Goal: Communication & Community: Answer question/provide support

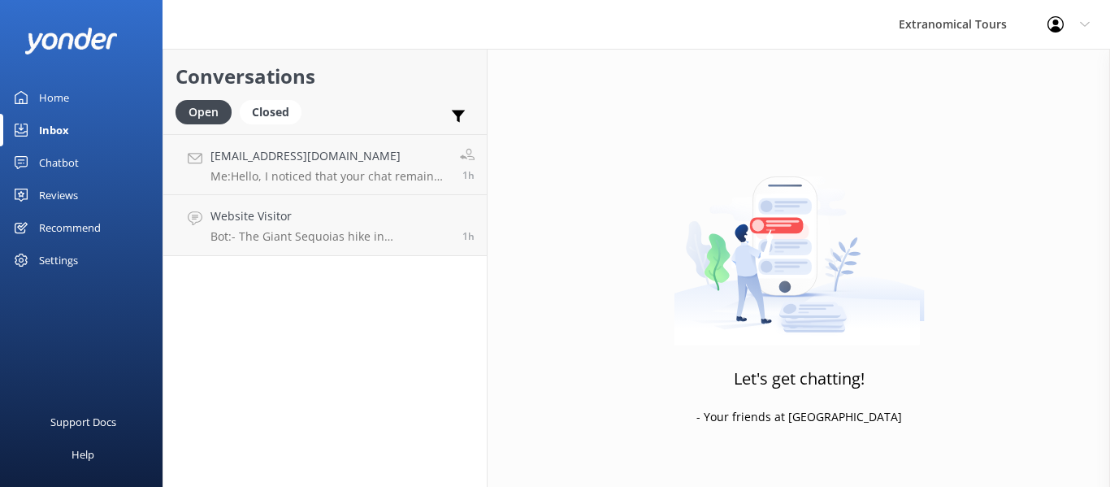
click at [403, 253] on link "Website Visitor Bot: - The Giant Sequoias hike in [GEOGRAPHIC_DATA] is a 2-mile…" at bounding box center [324, 225] width 323 height 61
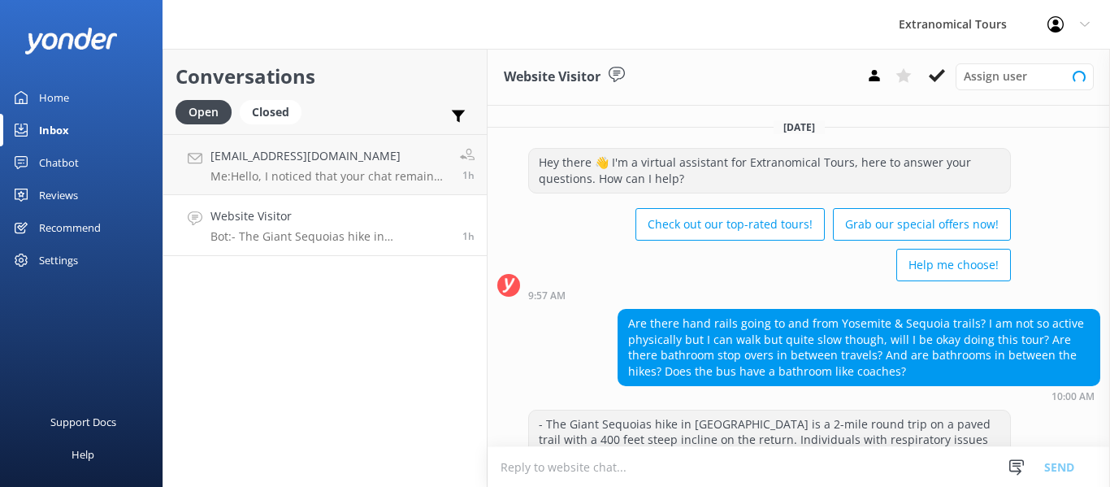
scroll to position [127, 0]
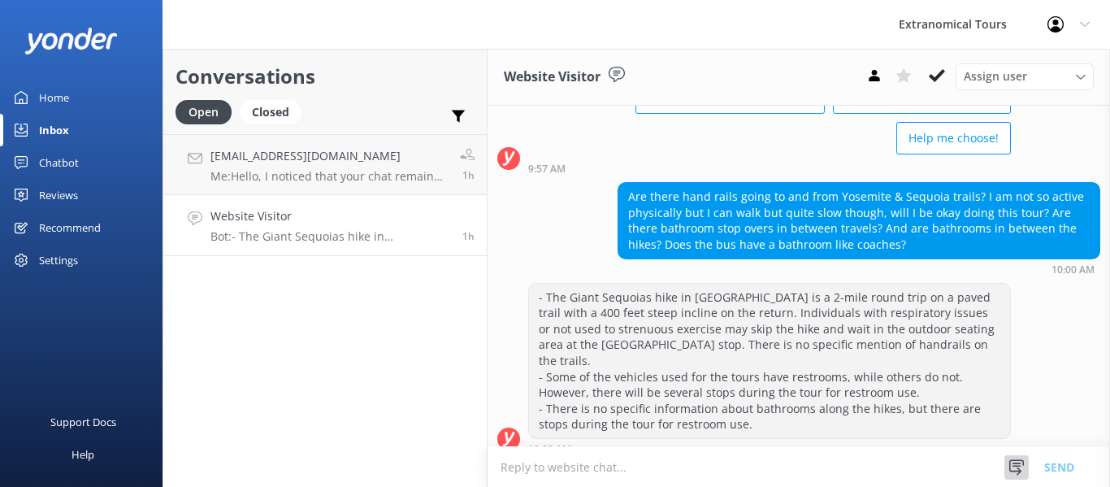
click at [1018, 469] on use at bounding box center [1016, 466] width 15 height 15
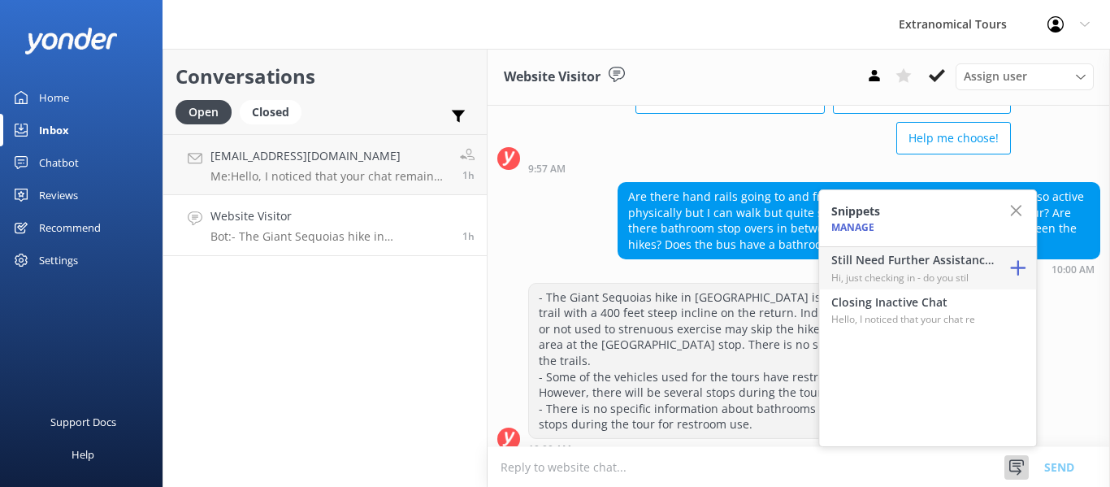
click at [898, 272] on p "Hi, just checking in - do you stil" at bounding box center [912, 277] width 162 height 15
type textarea "Hi, just checking in - do you still require assistance from our team on this? T…"
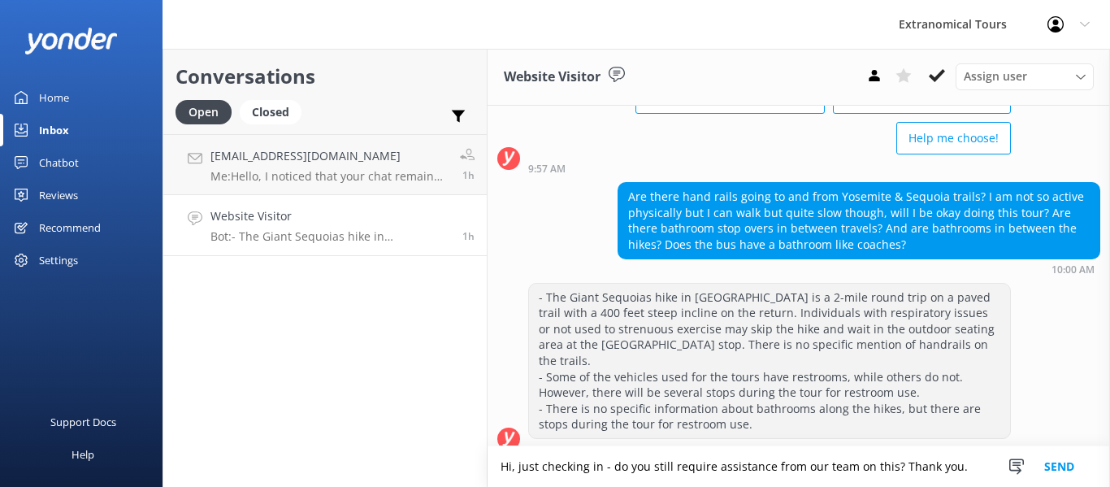
click at [1073, 465] on button "Send" at bounding box center [1058, 466] width 61 height 41
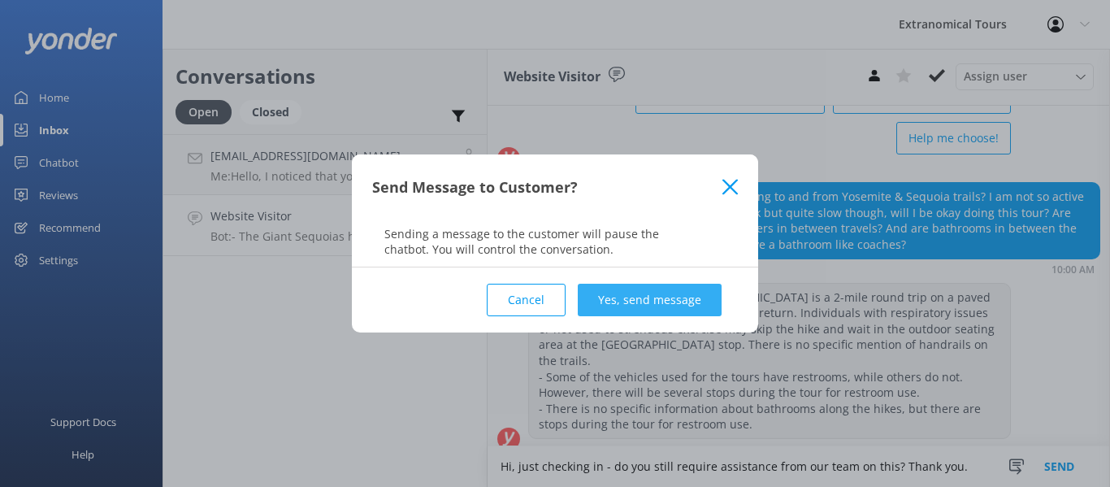
click at [670, 290] on button "Yes, send message" at bounding box center [650, 300] width 144 height 32
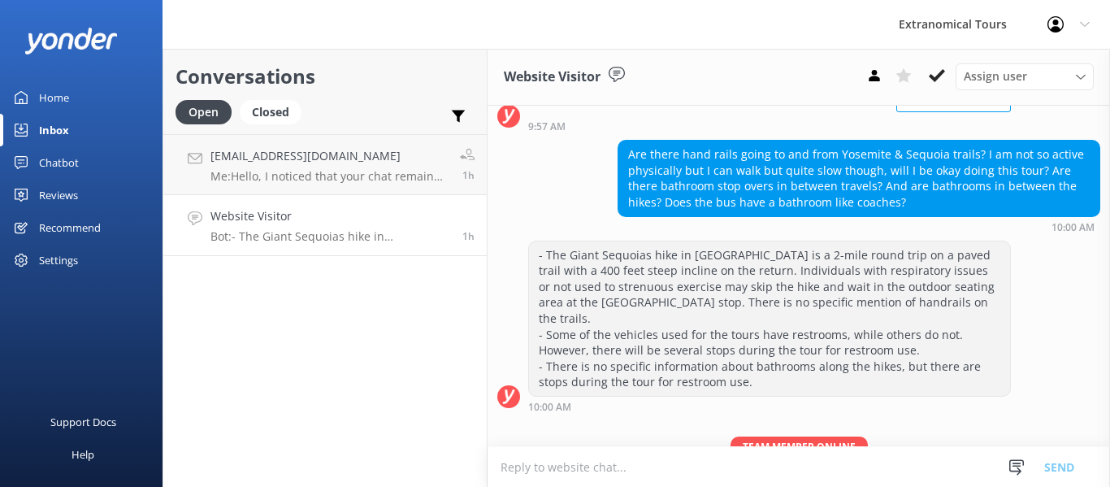
scroll to position [232, 0]
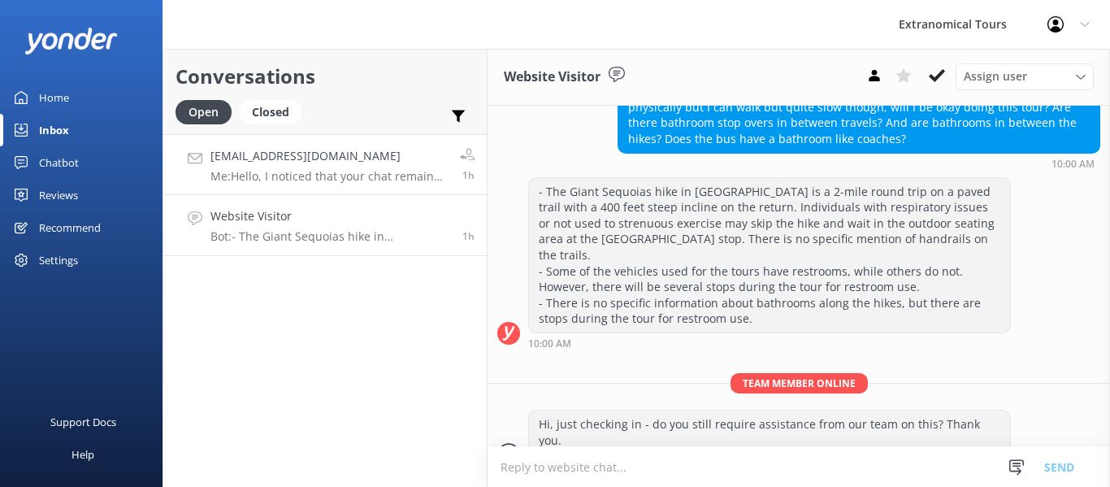
click at [390, 173] on p "Me: Hello, I noticed that your chat remains open, but inactive. I will close th…" at bounding box center [328, 176] width 237 height 15
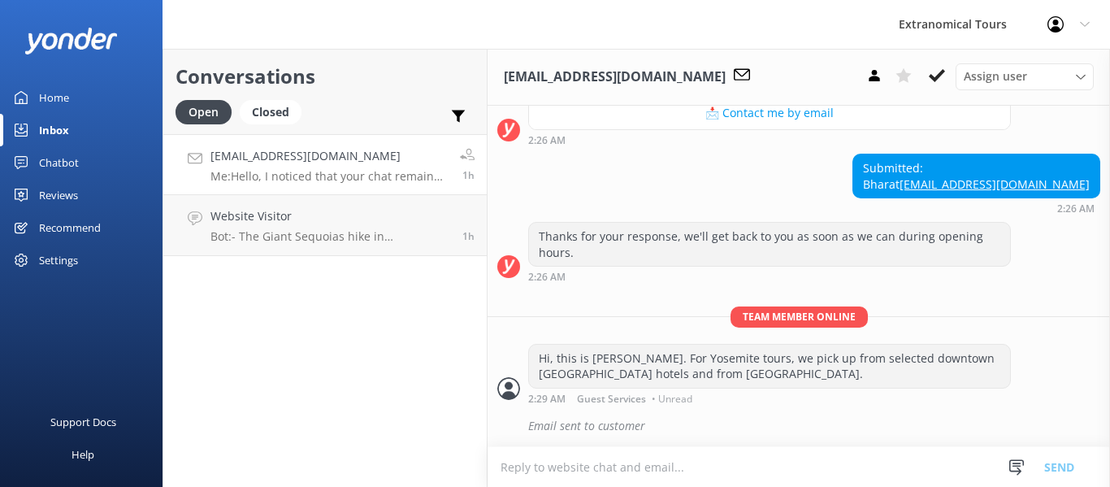
scroll to position [517, 0]
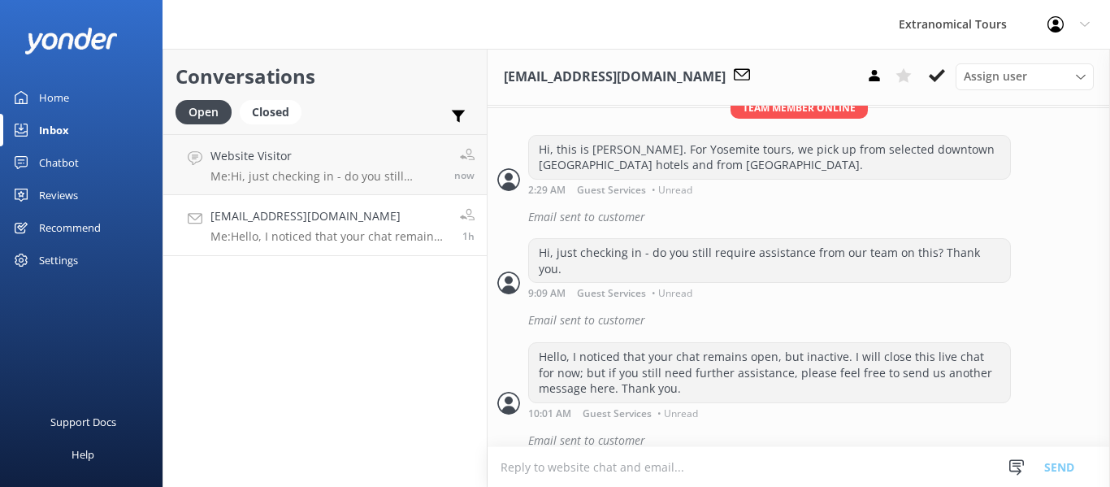
click at [285, 214] on h4 "[EMAIL_ADDRESS][DOMAIN_NAME]" at bounding box center [328, 216] width 237 height 18
click at [309, 229] on p "Me: Hello, I noticed that your chat remains open, but inactive. I will close th…" at bounding box center [328, 236] width 237 height 15
click at [338, 175] on p "Me: Hi, just checking in - do you still require assistance from our team on thi…" at bounding box center [326, 176] width 232 height 15
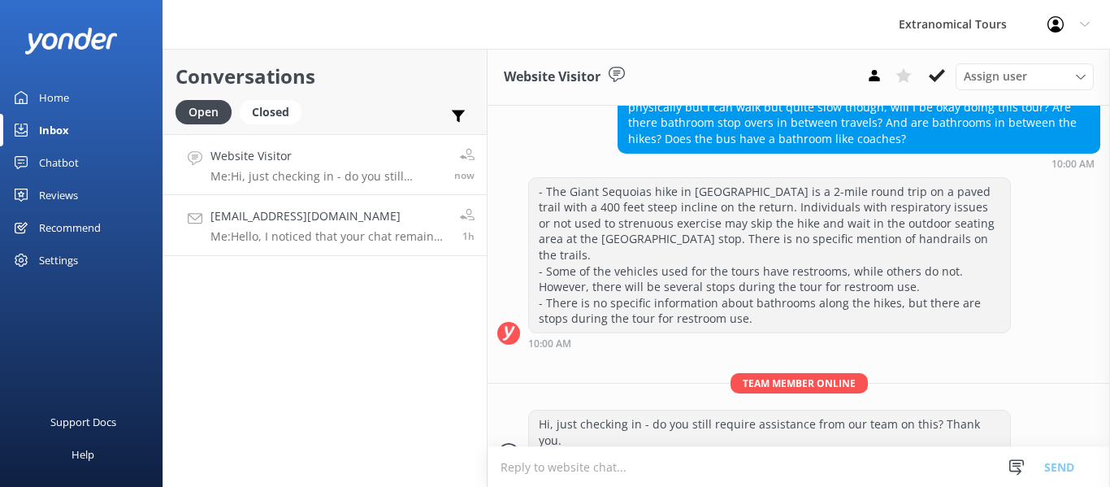
click at [340, 227] on div "[EMAIL_ADDRESS][DOMAIN_NAME] Me: Hello, I noticed that your chat remains open, …" at bounding box center [328, 225] width 237 height 36
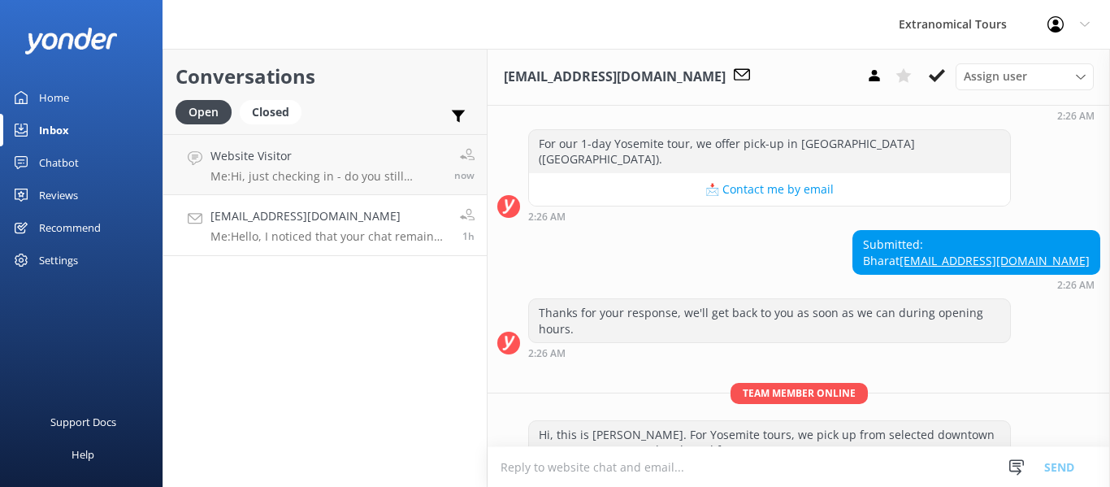
scroll to position [517, 0]
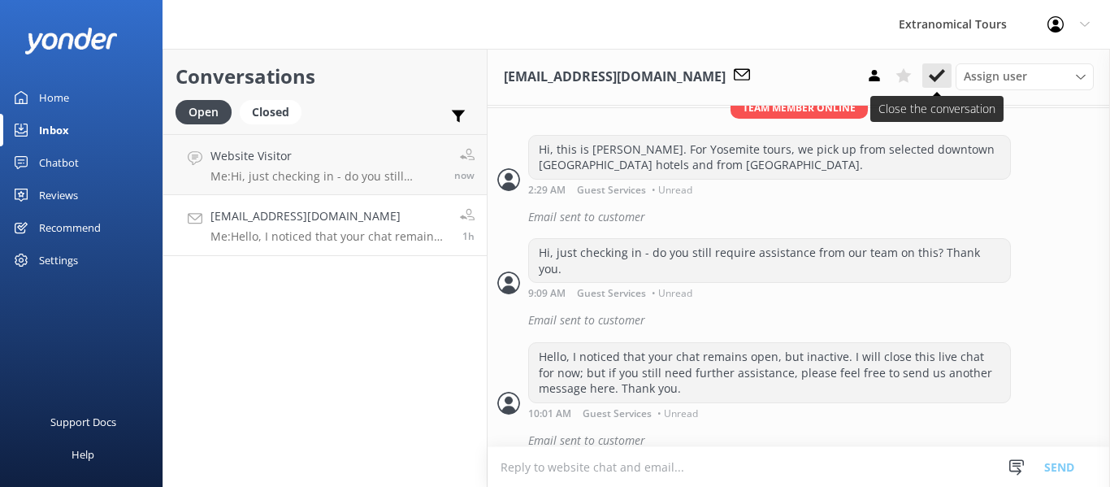
click at [939, 76] on use at bounding box center [937, 75] width 16 height 13
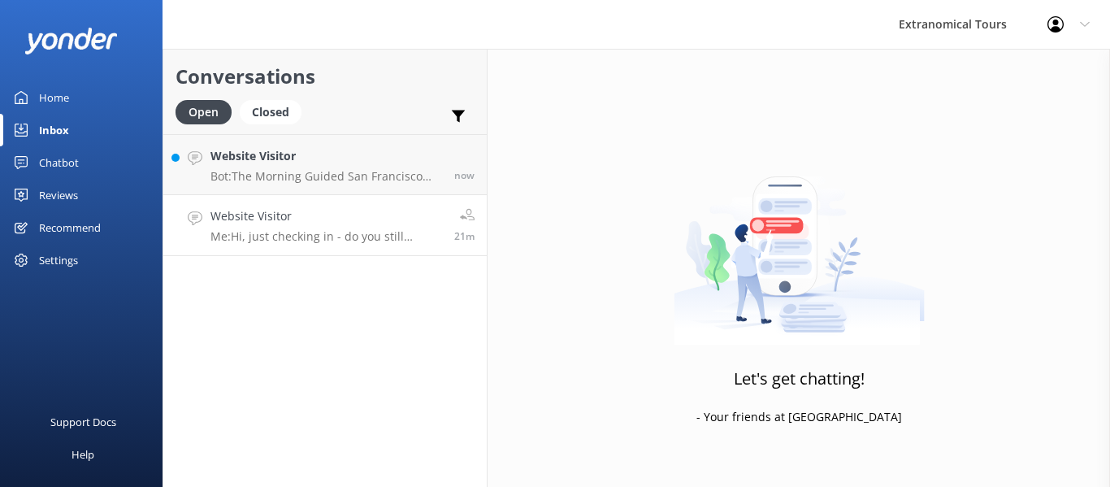
click at [366, 217] on h4 "Website Visitor" at bounding box center [326, 216] width 232 height 18
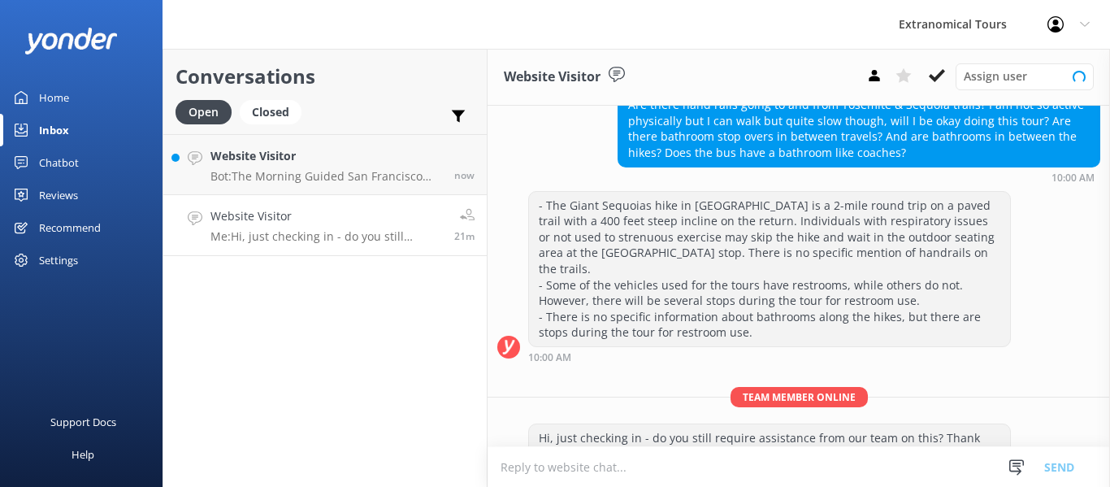
scroll to position [232, 0]
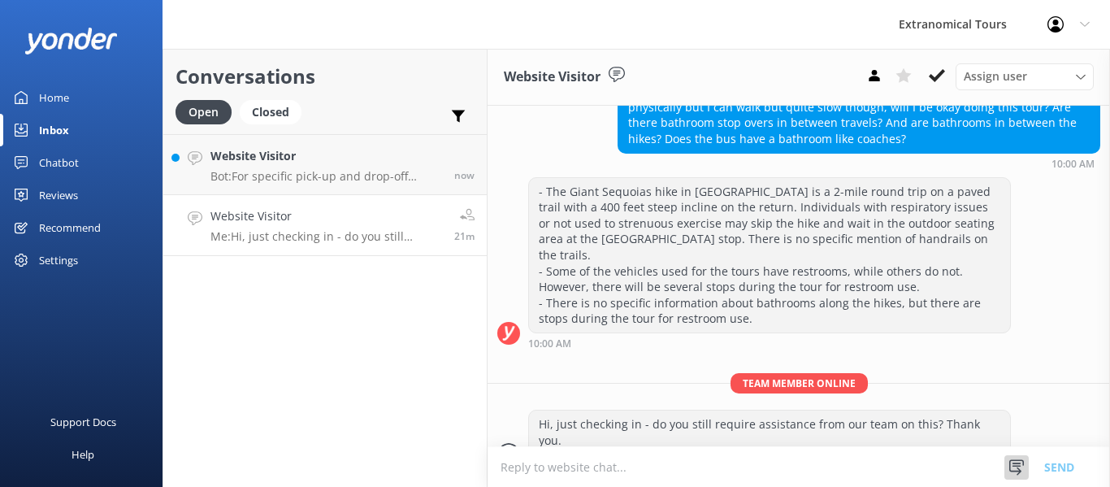
click at [1016, 461] on icon at bounding box center [1016, 467] width 16 height 16
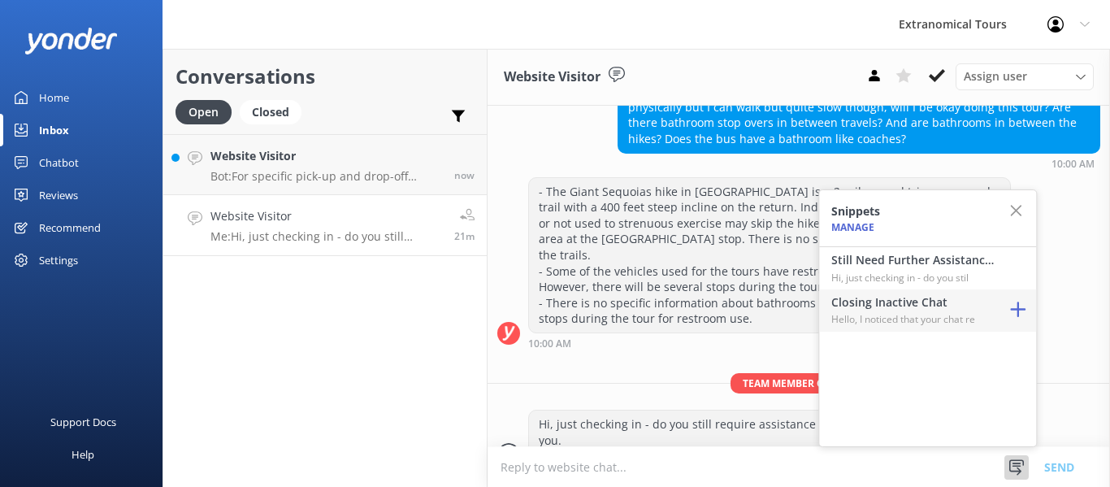
click at [951, 306] on h4 "Closing Inactive Chat" at bounding box center [912, 302] width 162 height 18
type textarea "Hello, I noticed that your chat remains open, but inactive. I will close this l…"
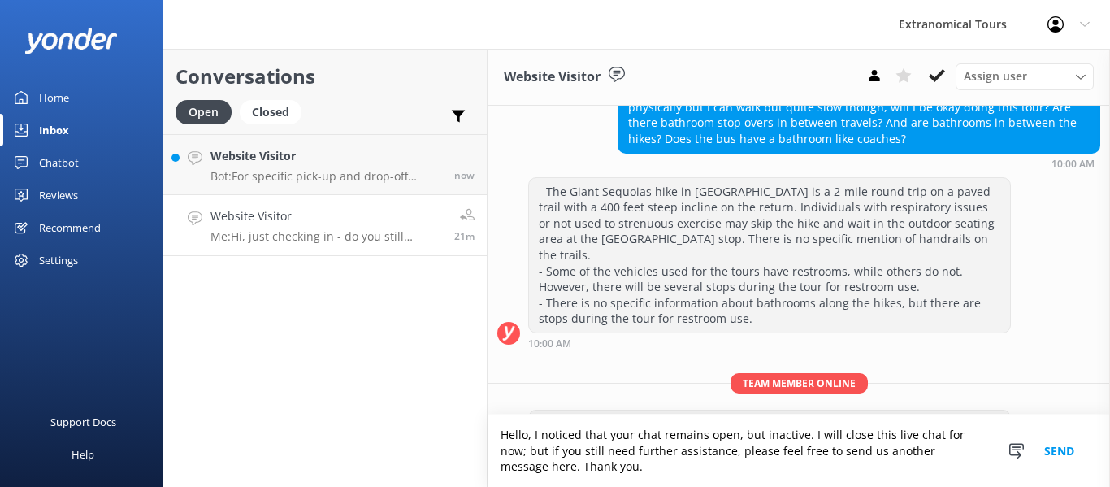
click at [1049, 451] on button "Send" at bounding box center [1058, 450] width 61 height 72
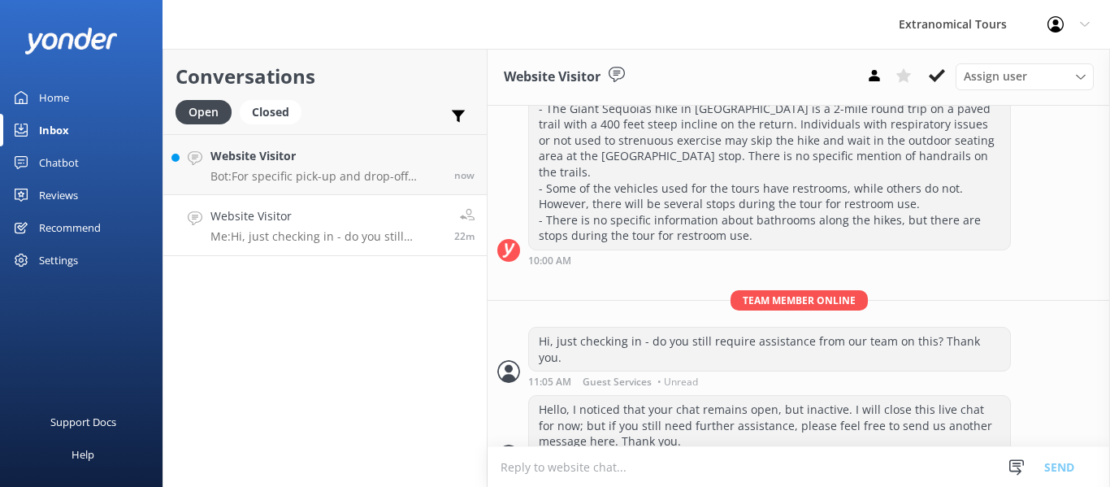
scroll to position [317, 0]
click at [339, 219] on h4 "Website Visitor" at bounding box center [326, 216] width 232 height 18
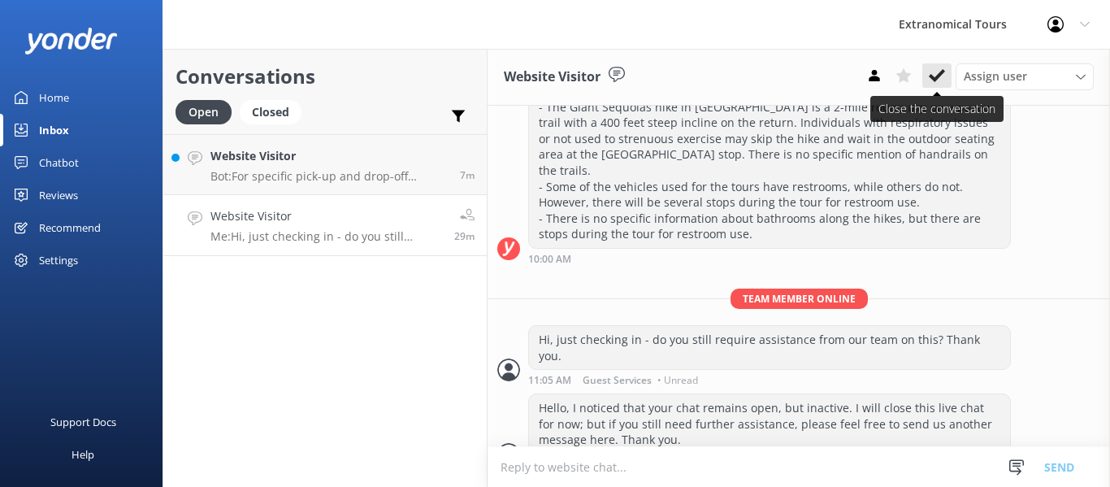
click at [940, 77] on icon at bounding box center [937, 75] width 16 height 16
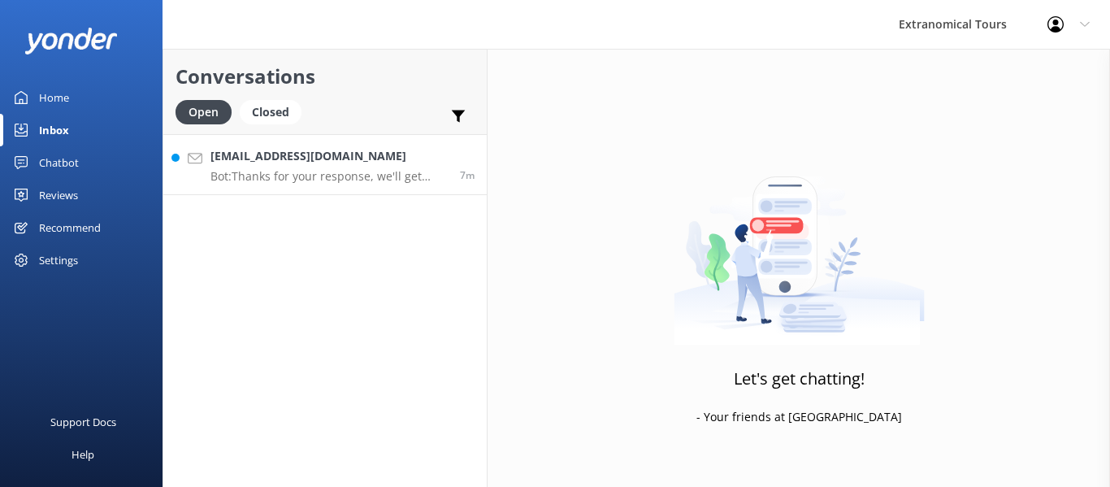
click at [346, 170] on p "Bot: Thanks for your response, we'll get back to you as soon as we can during o…" at bounding box center [328, 176] width 237 height 15
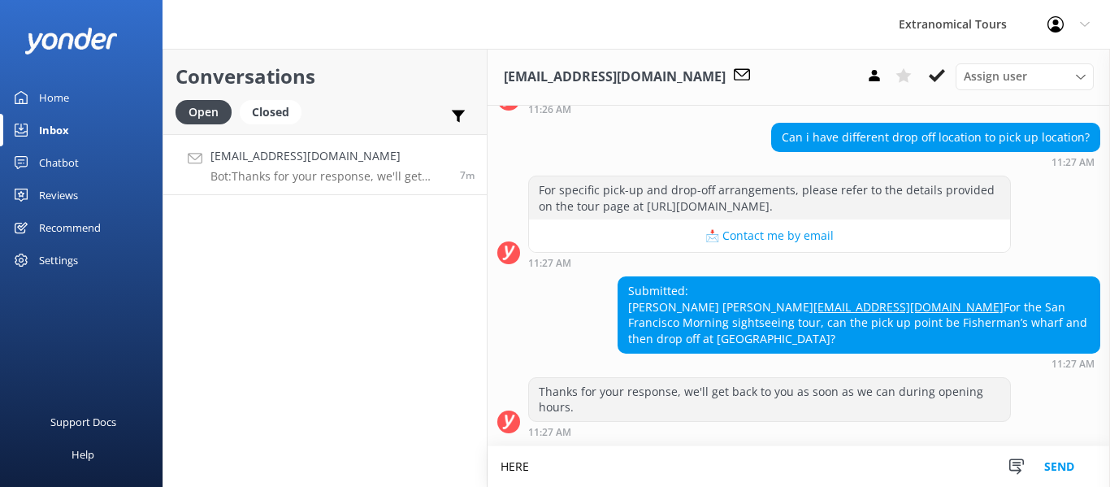
scroll to position [607, 0]
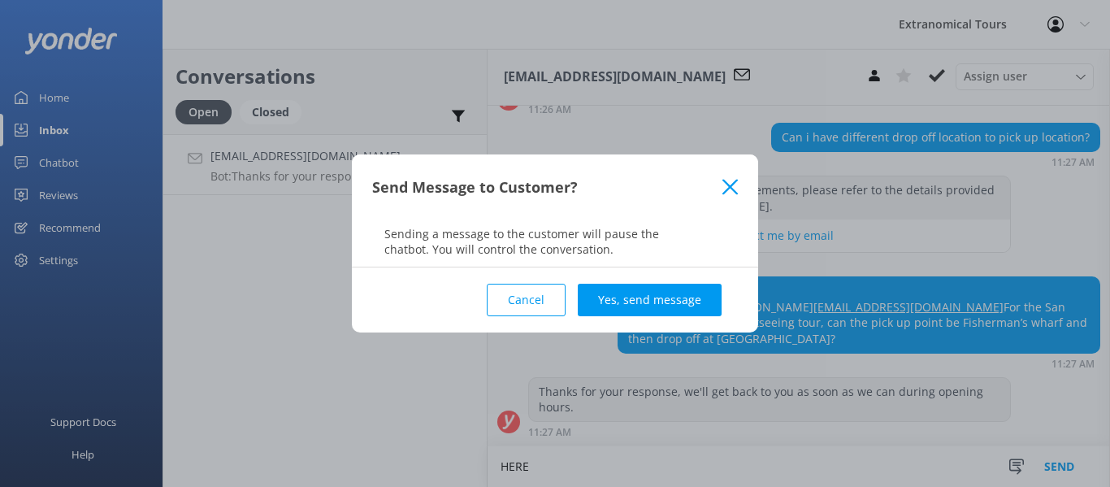
type textarea "HERE"
click at [647, 282] on div "Cancel Yes, send message" at bounding box center [555, 299] width 366 height 65
click at [647, 294] on button "Yes, send message" at bounding box center [650, 300] width 144 height 32
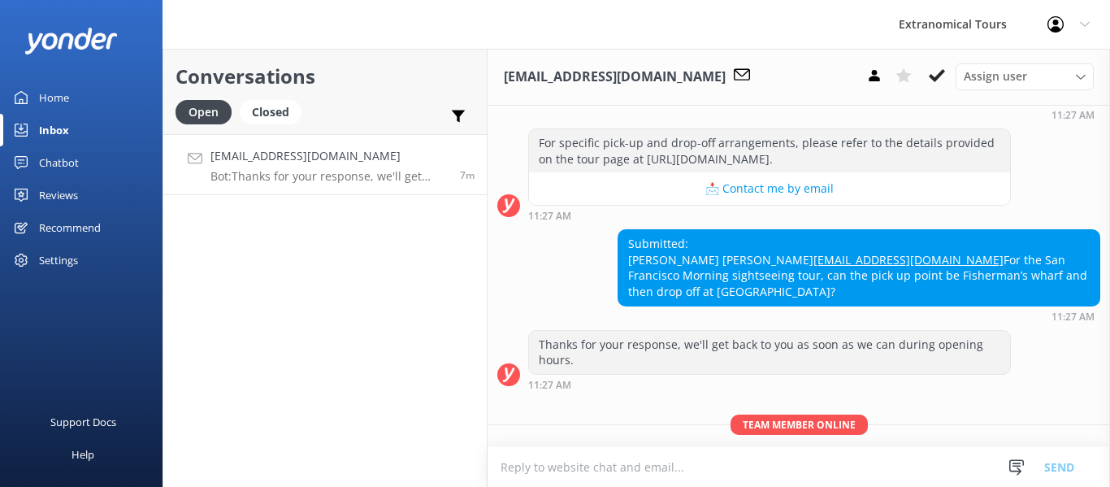
scroll to position [712, 0]
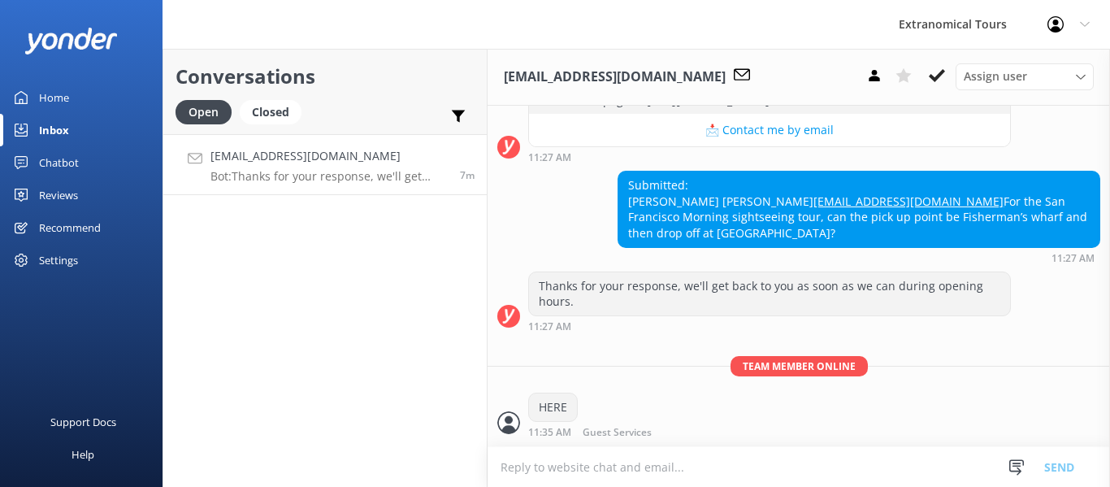
click at [607, 463] on textarea at bounding box center [798, 467] width 622 height 40
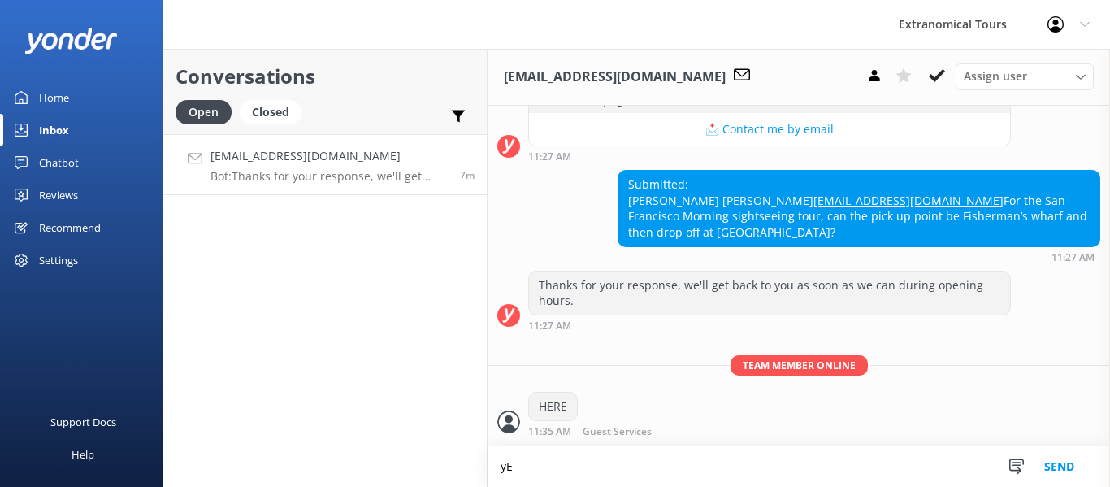
type textarea "y"
type textarea "Yes we have"
drag, startPoint x: 590, startPoint y: 465, endPoint x: 498, endPoint y: 471, distance: 92.0
click at [498, 471] on textarea "Yes we have" at bounding box center [798, 466] width 622 height 41
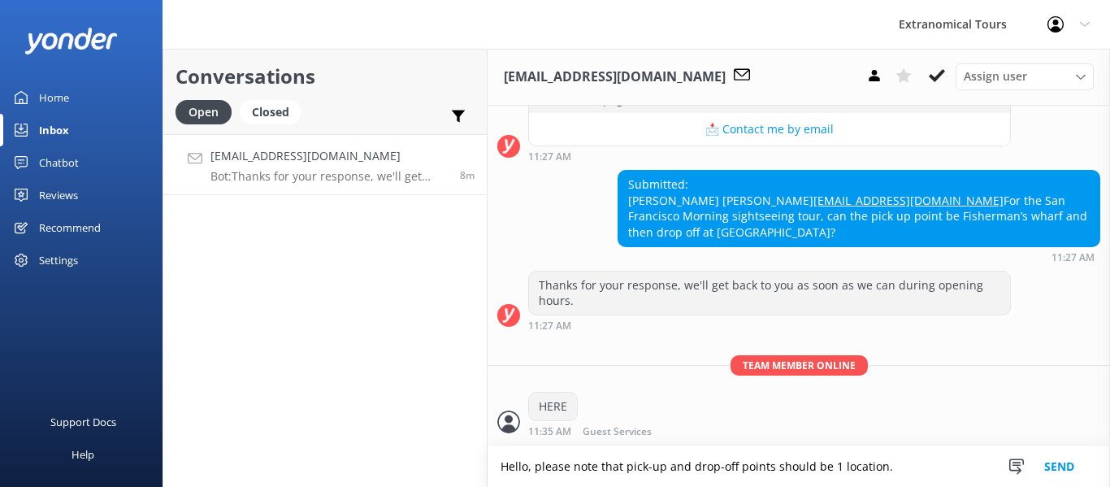
type textarea "Hello, please note that pick-up and drop-off points should be 1 location."
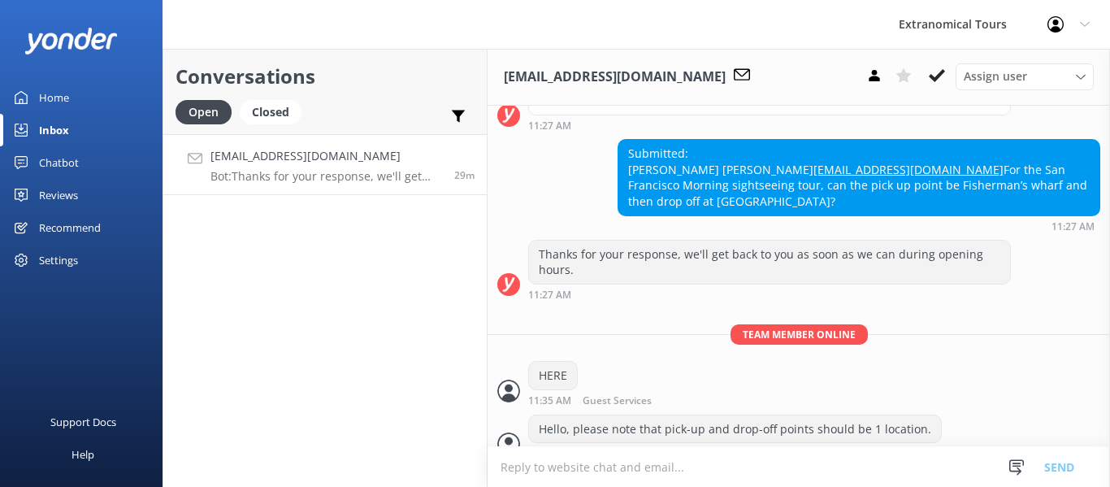
scroll to position [850, 0]
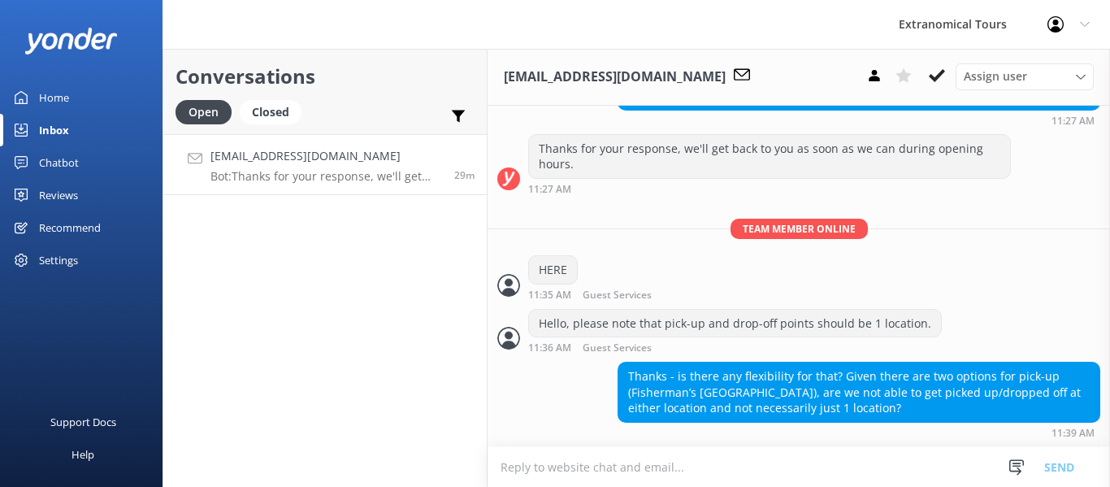
click at [704, 374] on div "Thanks - is there any flexibility for that? Given there are two options for pic…" at bounding box center [858, 391] width 481 height 59
click at [707, 452] on textarea at bounding box center [798, 467] width 622 height 40
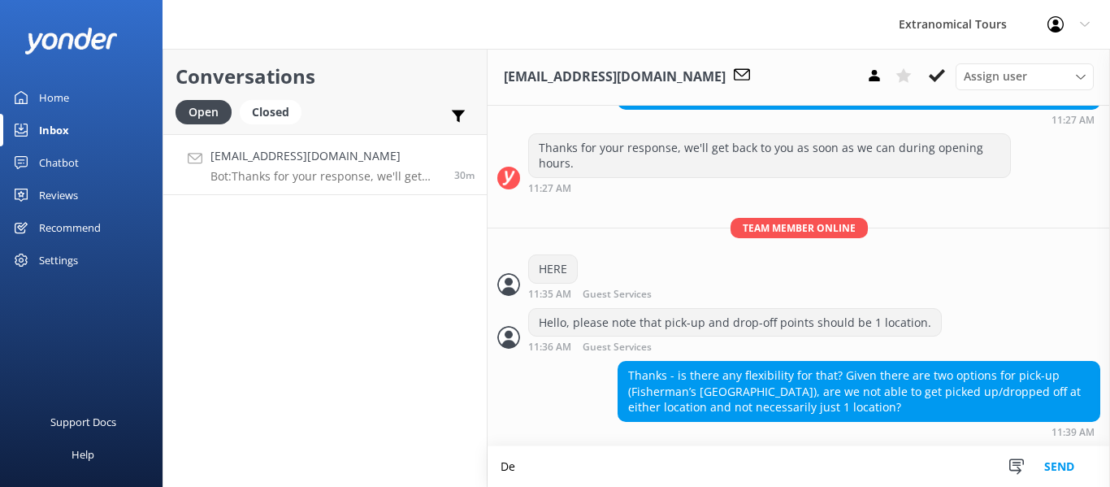
type textarea "D"
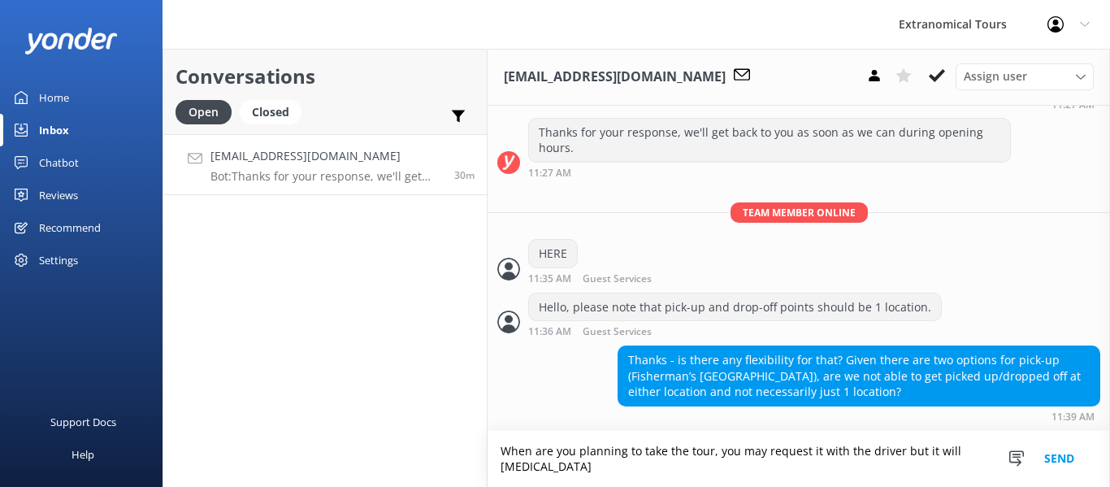
scroll to position [866, 0]
type textarea "When are you planning to take the tour, you may request it with the driver but …"
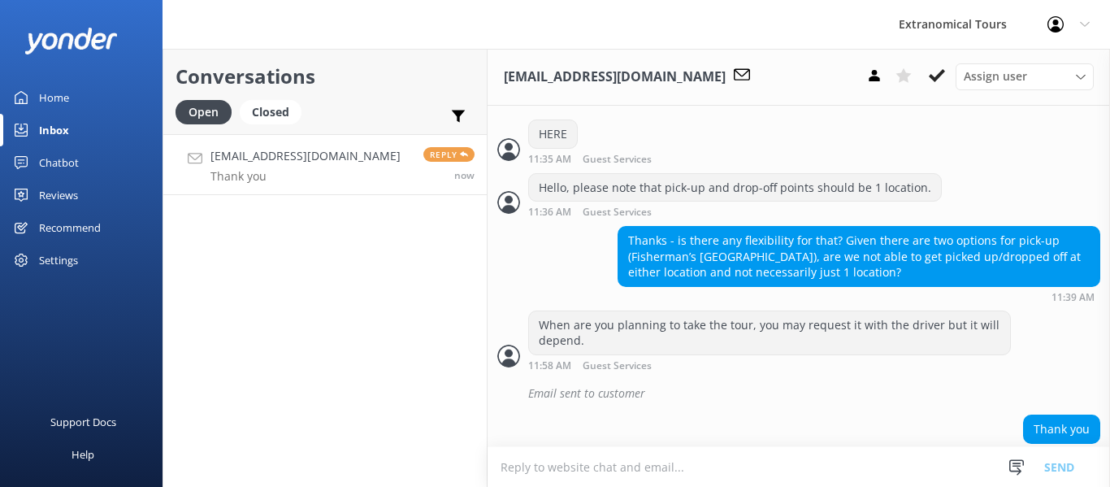
scroll to position [1007, 0]
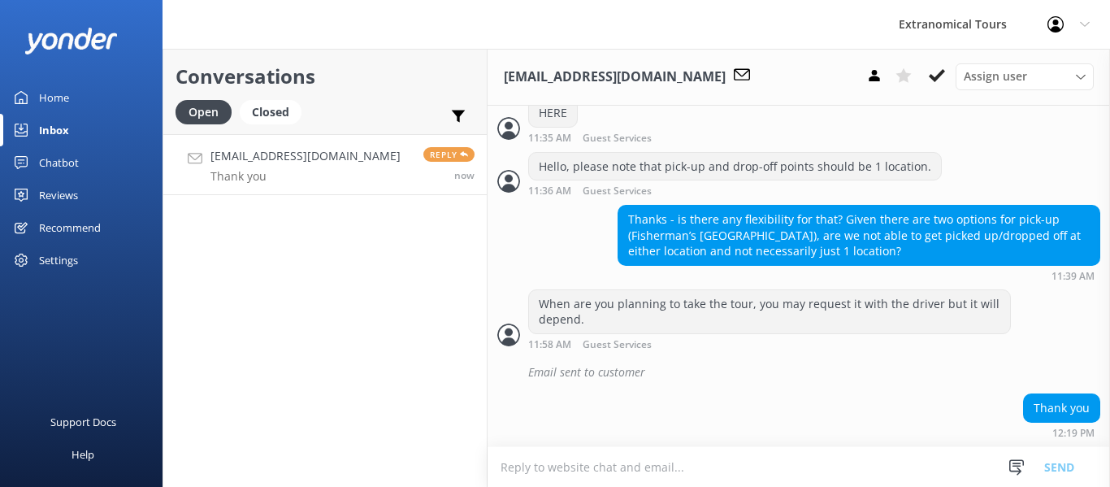
drag, startPoint x: 647, startPoint y: 444, endPoint x: 652, endPoint y: 467, distance: 23.1
click at [647, 447] on div "[EMAIL_ADDRESS][DOMAIN_NAME] Assign user [PERSON_NAME] Guest Services [DATE] He…" at bounding box center [798, 268] width 622 height 438
click at [652, 467] on textarea at bounding box center [798, 467] width 622 height 40
click at [759, 455] on textarea at bounding box center [798, 467] width 622 height 40
click at [1015, 462] on use at bounding box center [1016, 466] width 15 height 15
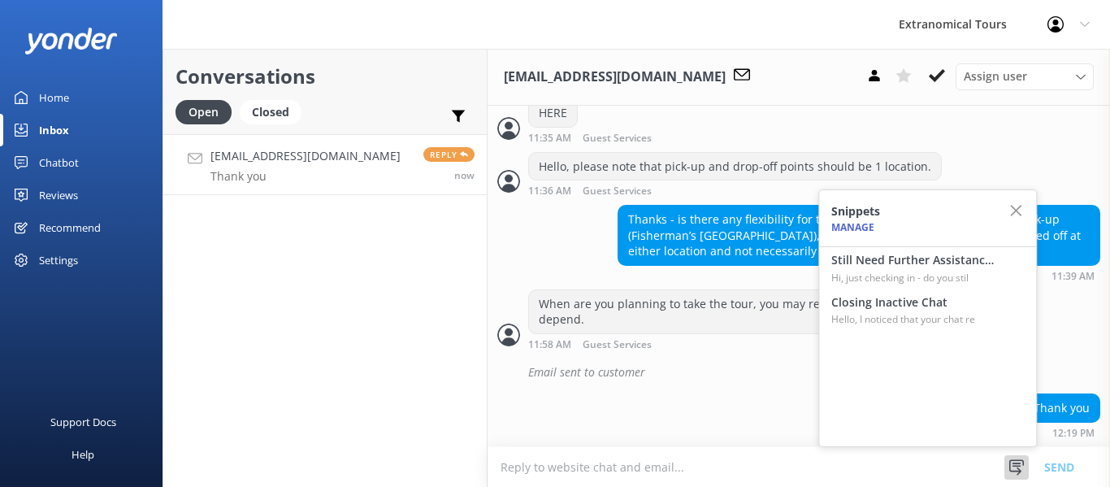
click at [700, 452] on textarea at bounding box center [798, 467] width 622 height 40
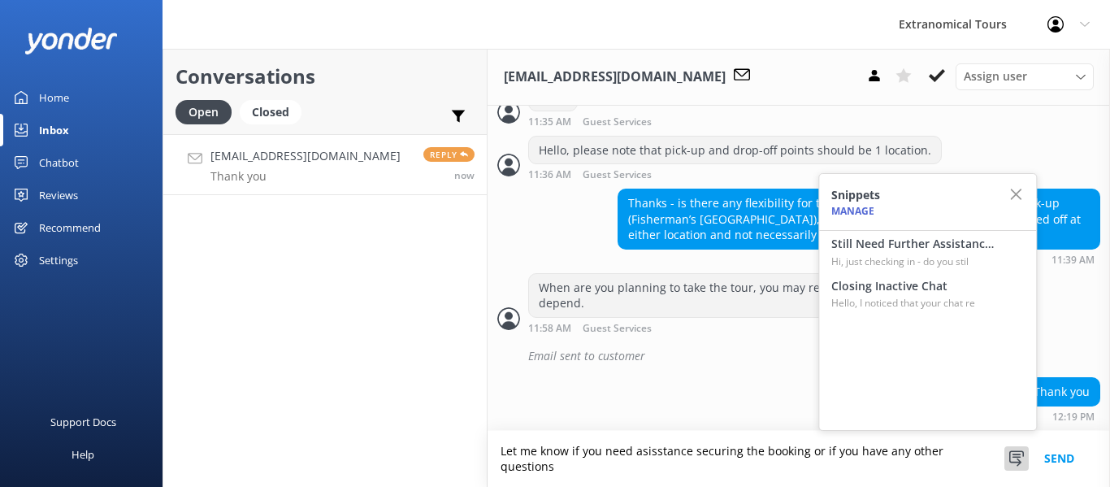
scroll to position [1023, 0]
type textarea "Let me know if you need assistance securing the booking or if you have any othe…"
click at [1065, 462] on button "Send" at bounding box center [1058, 459] width 61 height 56
